Goal: Navigation & Orientation: Find specific page/section

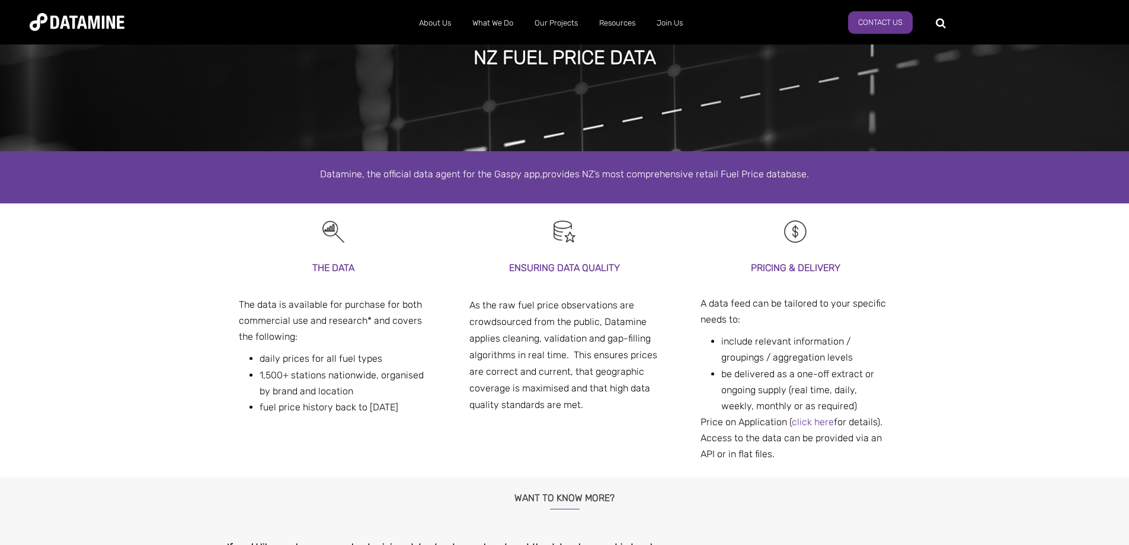
scroll to position [178, 0]
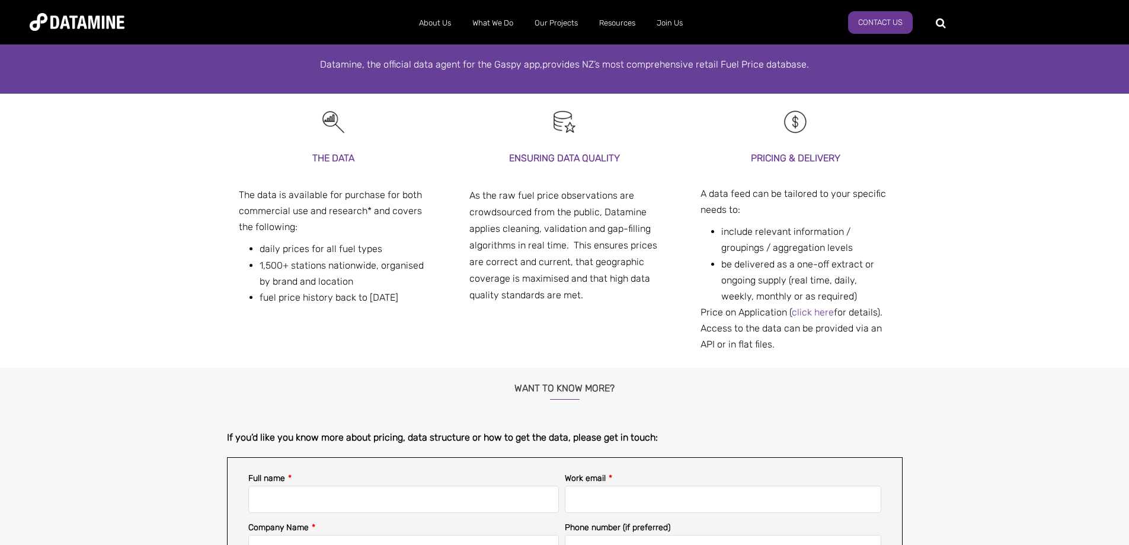
click at [104, 25] on img at bounding box center [77, 22] width 95 height 18
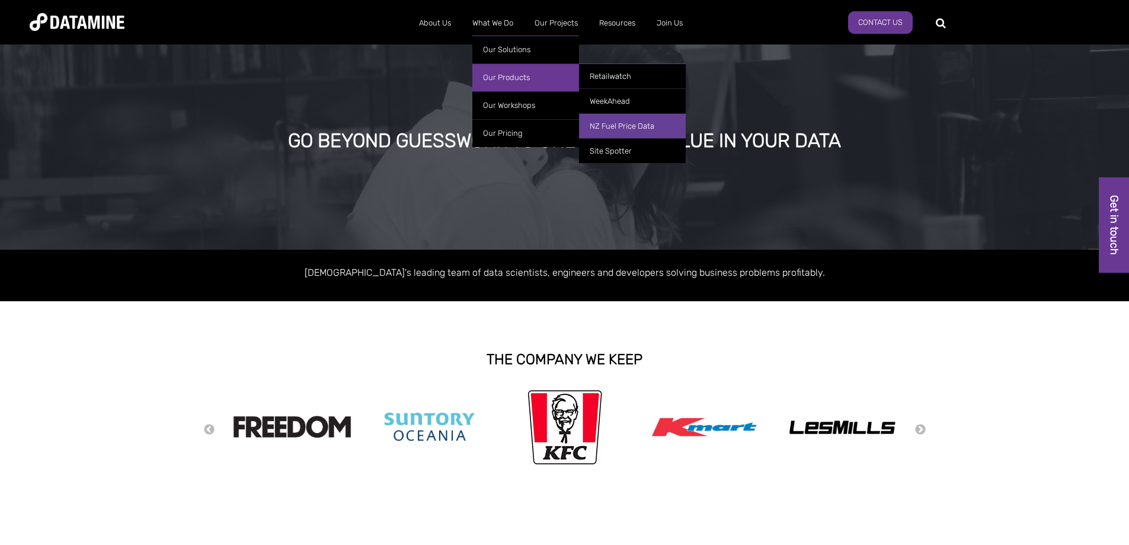
click at [645, 132] on link "NZ Fuel Price Data" at bounding box center [632, 125] width 107 height 25
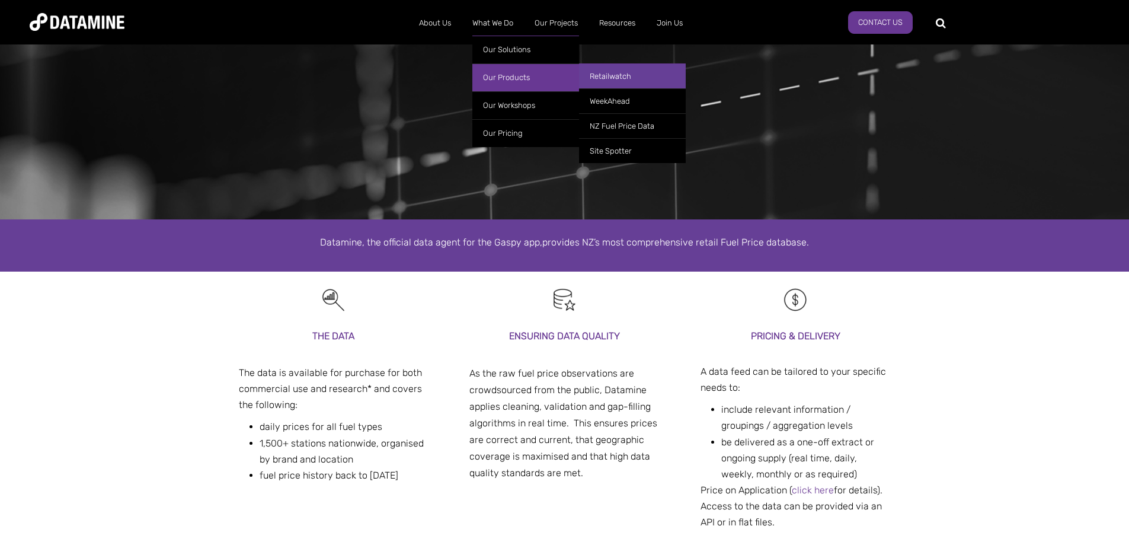
click at [627, 84] on link "Retailwatch" at bounding box center [632, 75] width 107 height 25
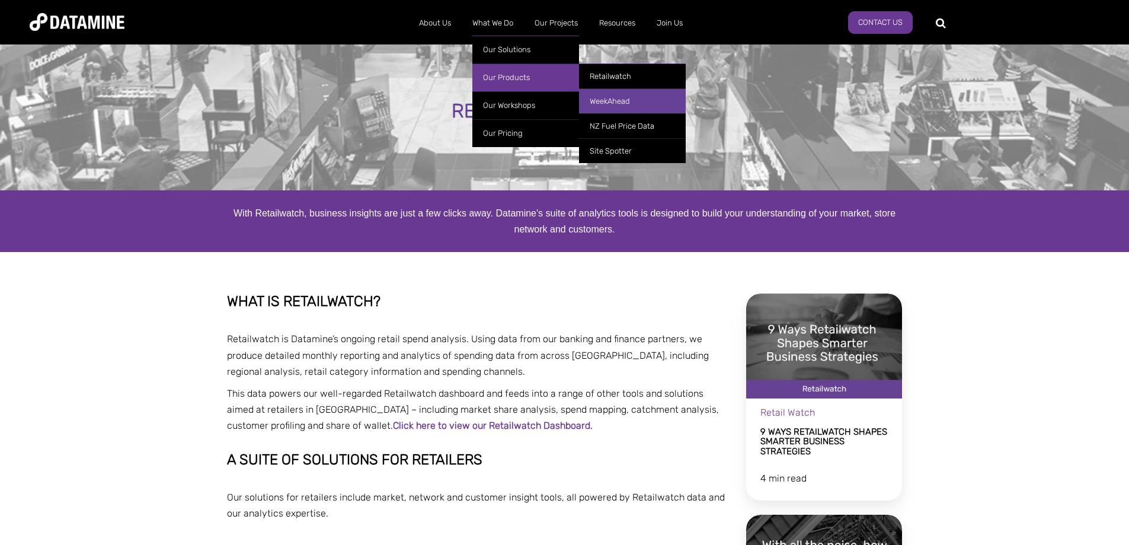
click at [648, 101] on link "WeekAhead" at bounding box center [632, 100] width 107 height 25
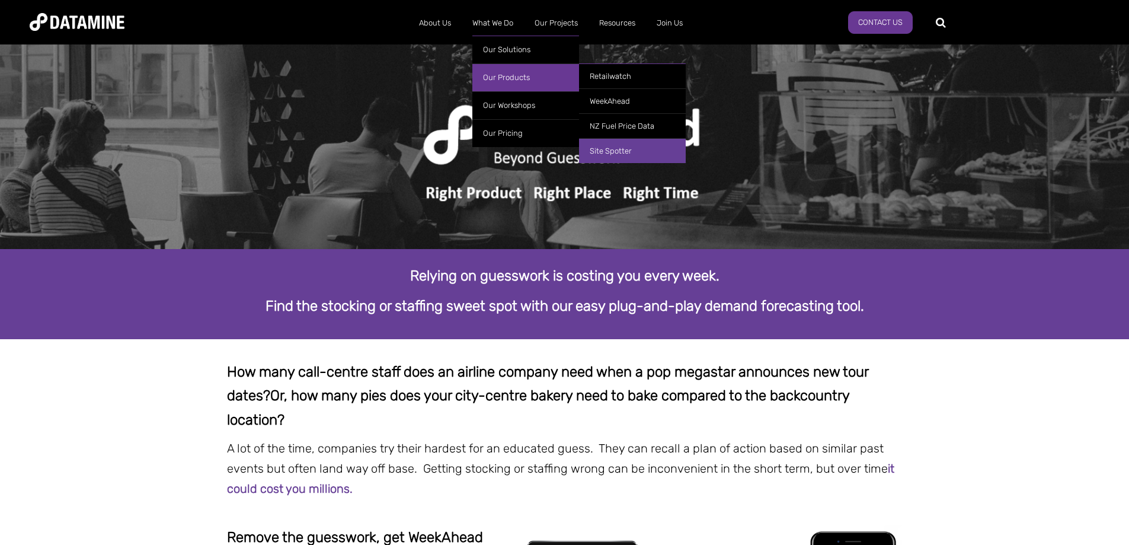
click at [651, 146] on link "Site Spotter" at bounding box center [632, 150] width 107 height 25
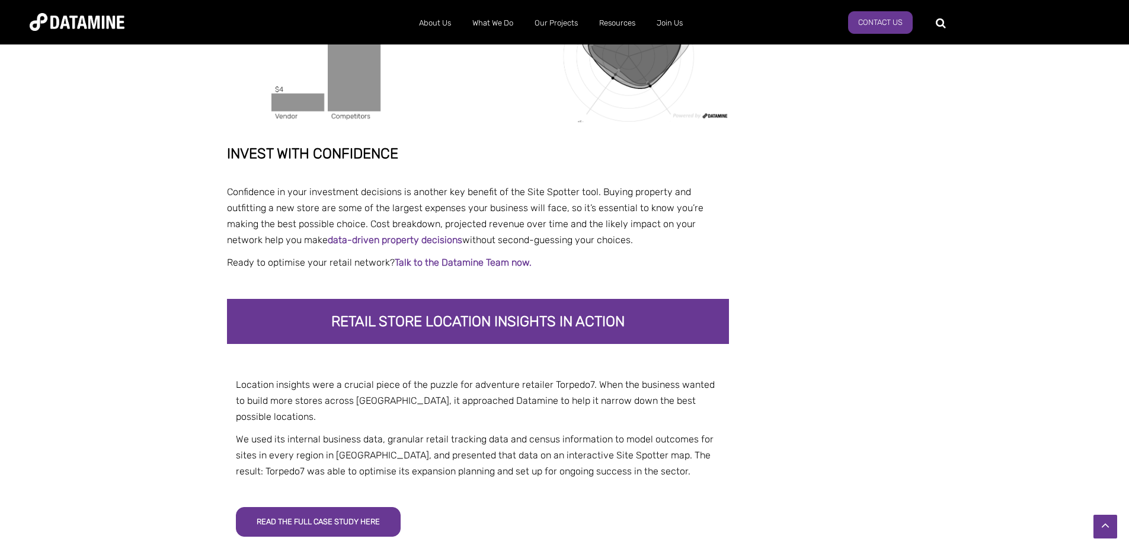
scroll to position [2462, 0]
